Goal: Information Seeking & Learning: Learn about a topic

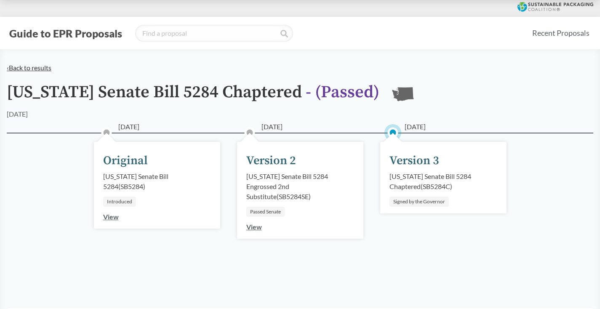
click at [34, 70] on link "‹ Back to results" at bounding box center [29, 68] width 45 height 8
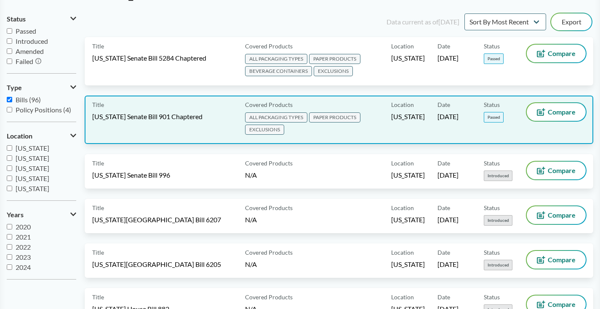
scroll to position [44, 0]
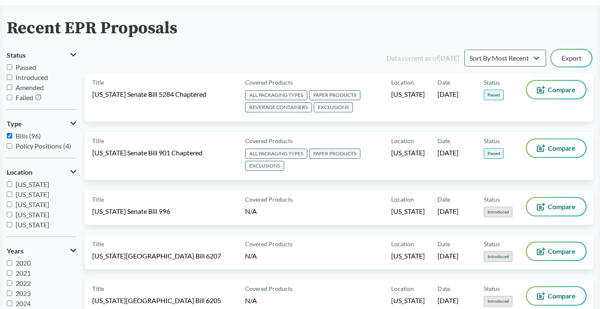
click at [9, 67] on input "Passed" at bounding box center [9, 66] width 5 height 5
checkbox input "true"
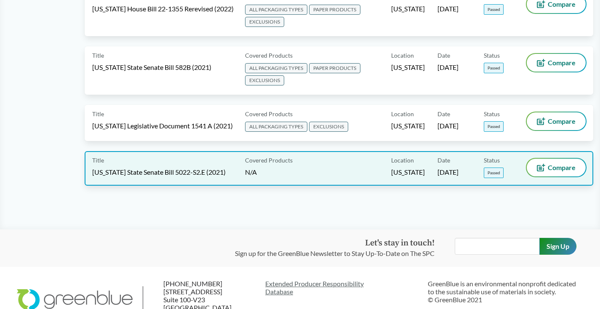
scroll to position [490, 0]
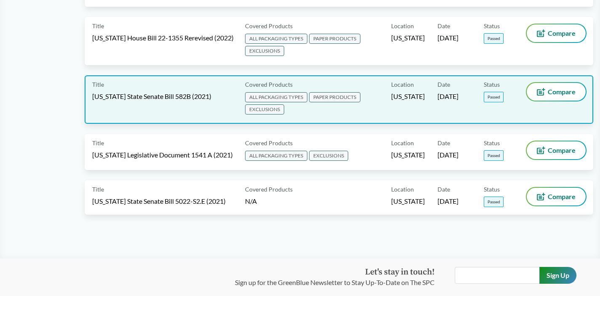
click at [156, 99] on div "Title [US_STATE] State Senate Bill 582B (2021)" at bounding box center [167, 99] width 150 height 33
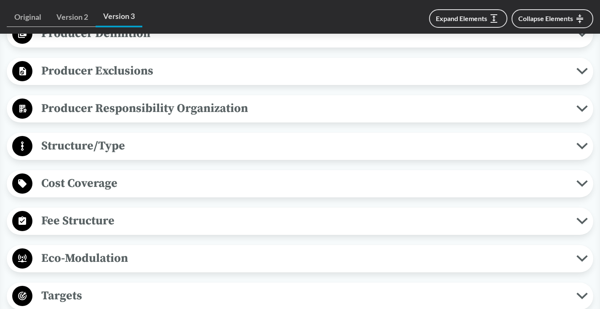
scroll to position [466, 0]
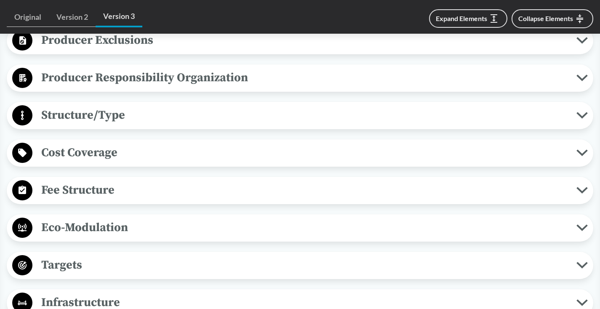
click at [251, 161] on span "Cost Coverage" at bounding box center [304, 152] width 544 height 19
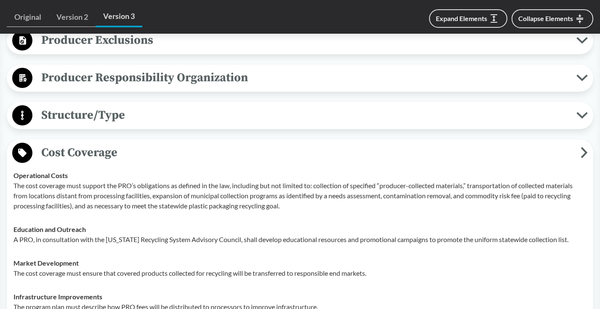
click at [251, 161] on span "Cost Coverage" at bounding box center [306, 152] width 549 height 19
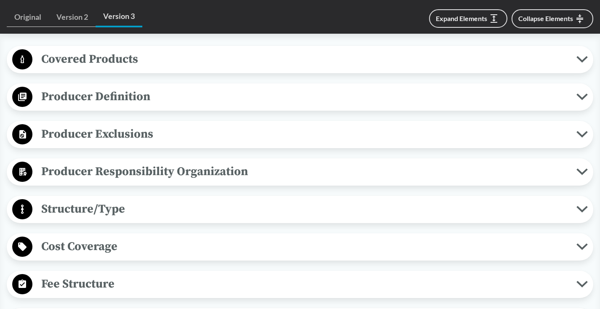
scroll to position [354, 0]
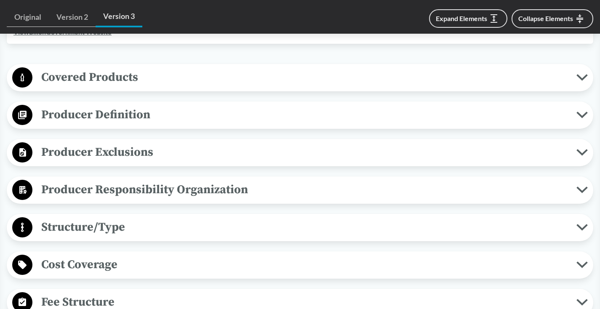
click at [204, 117] on span "Producer Definition" at bounding box center [304, 114] width 544 height 19
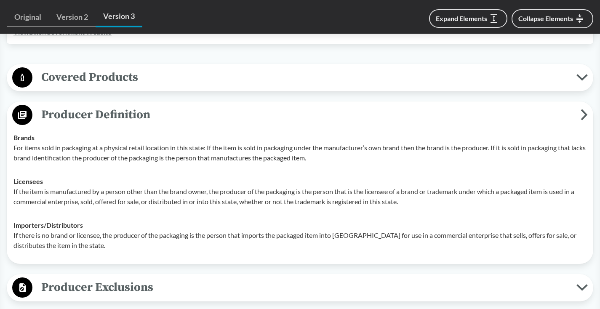
click at [210, 81] on span "Covered Products" at bounding box center [304, 77] width 544 height 19
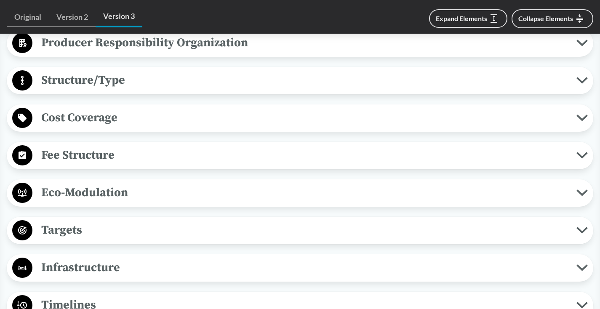
scroll to position [766, 0]
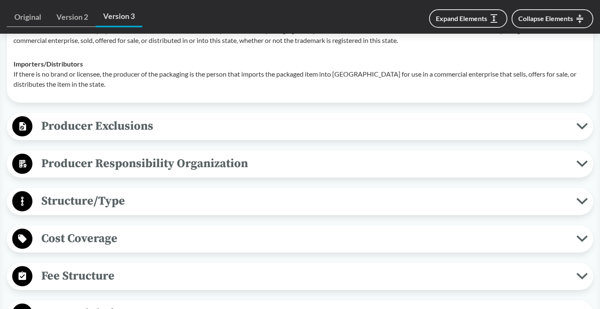
click at [171, 134] on span "Producer Exclusions" at bounding box center [304, 126] width 544 height 19
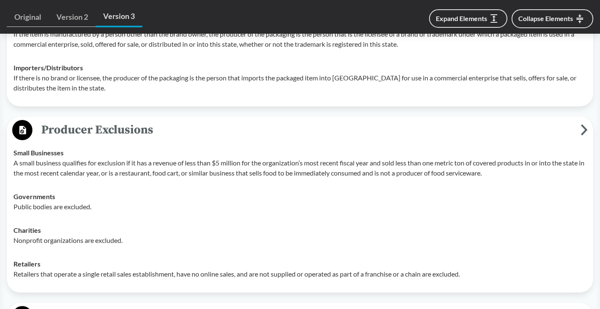
scroll to position [731, 0]
